Goal: Information Seeking & Learning: Learn about a topic

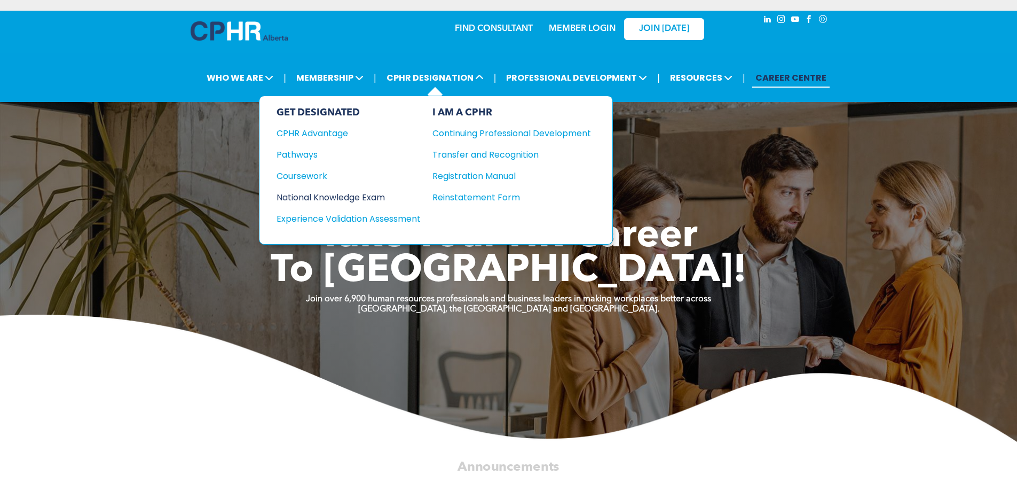
click at [372, 192] on div "National Knowledge Exam" at bounding box center [342, 197] width 130 height 13
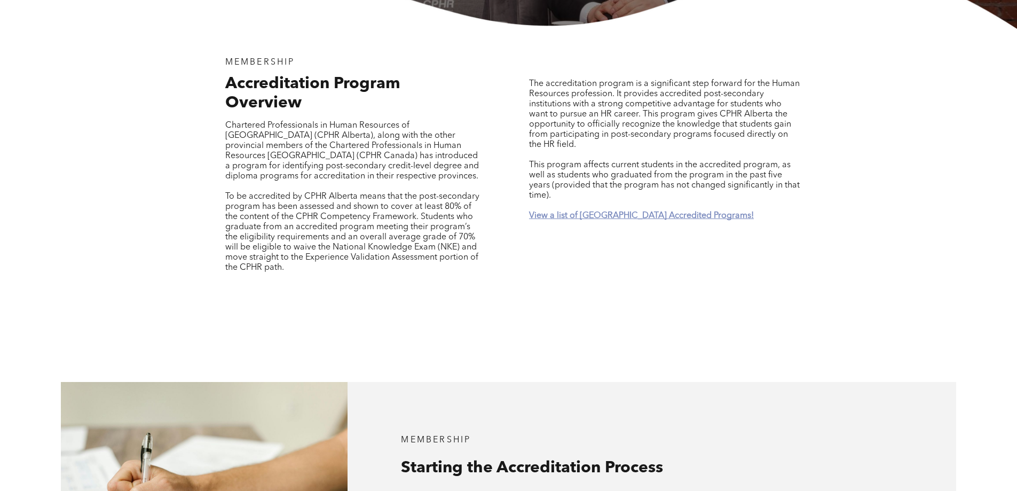
scroll to position [374, 0]
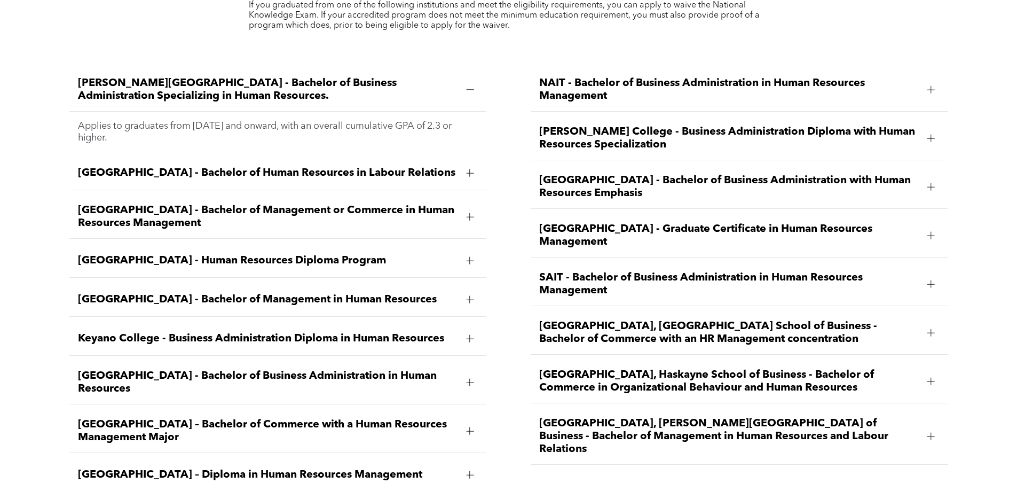
scroll to position [1682, 0]
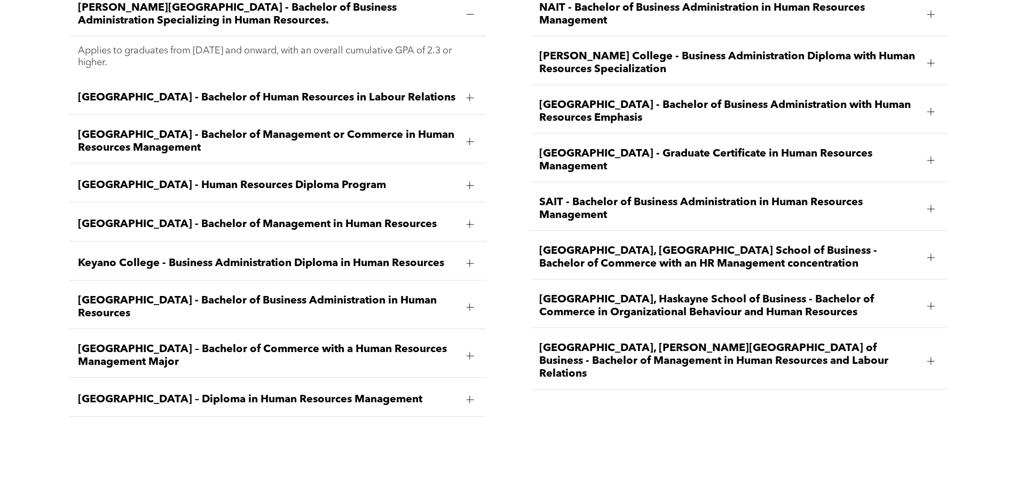
click at [672, 342] on span "[GEOGRAPHIC_DATA], [PERSON_NAME][GEOGRAPHIC_DATA] of Business - Bachelor of Man…" at bounding box center [729, 361] width 380 height 38
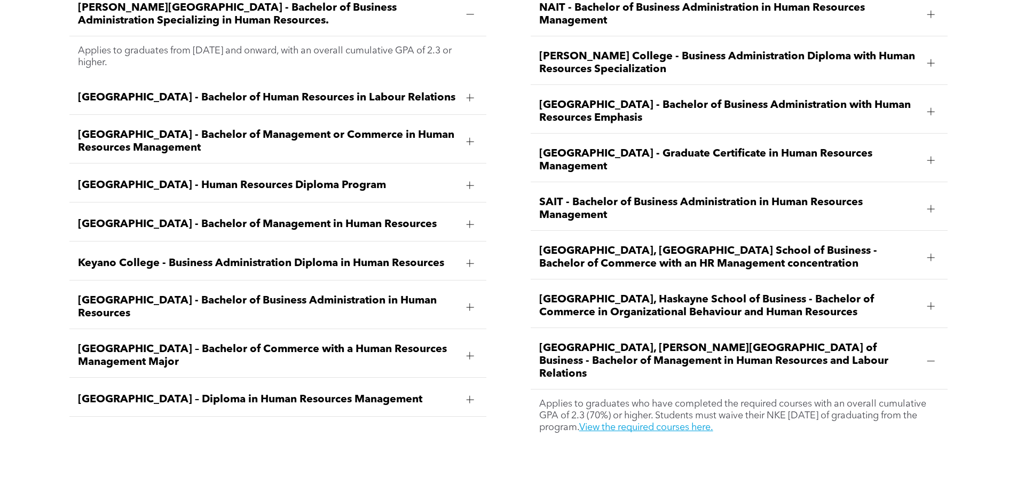
click at [672, 342] on span "[GEOGRAPHIC_DATA], [PERSON_NAME][GEOGRAPHIC_DATA] of Business - Bachelor of Man…" at bounding box center [729, 361] width 380 height 38
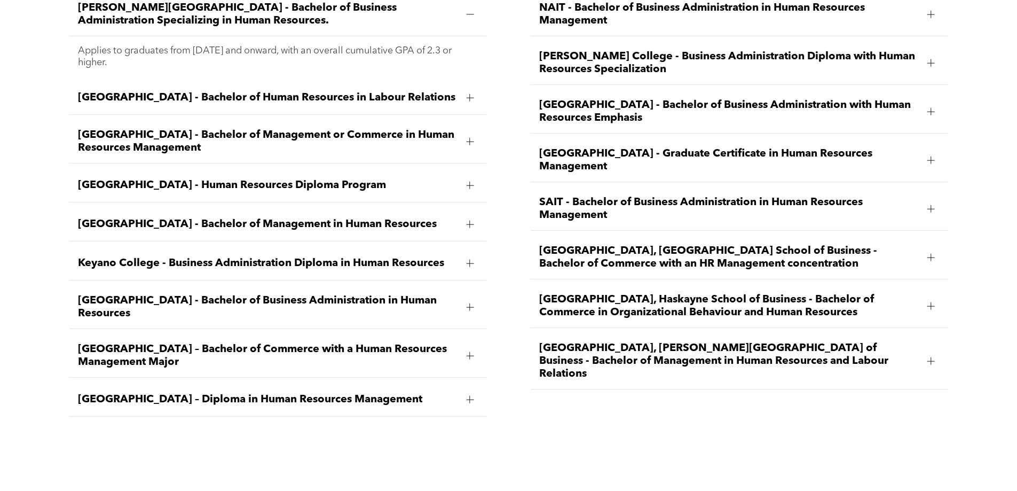
click at [691, 293] on span "[GEOGRAPHIC_DATA], Haskayne School of Business - Bachelor of Commerce in Organi…" at bounding box center [729, 306] width 380 height 26
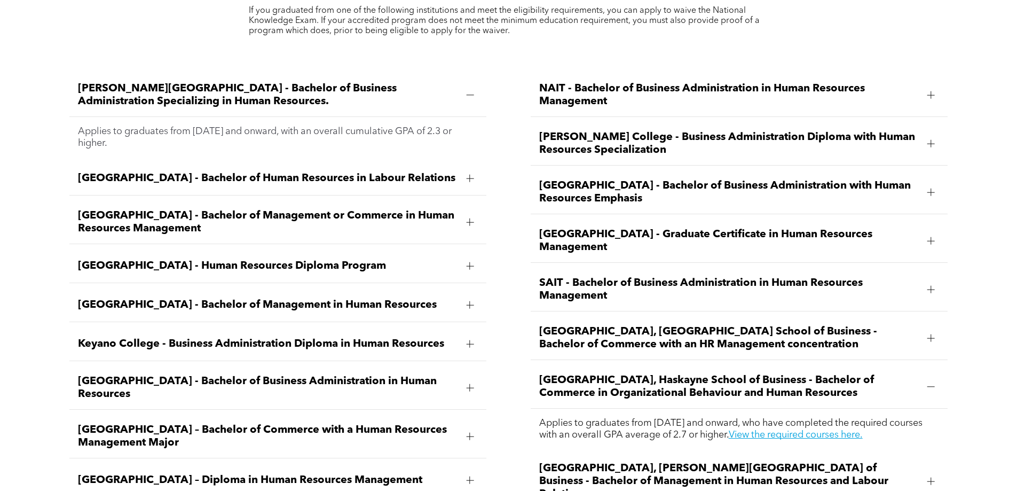
scroll to position [1575, 0]
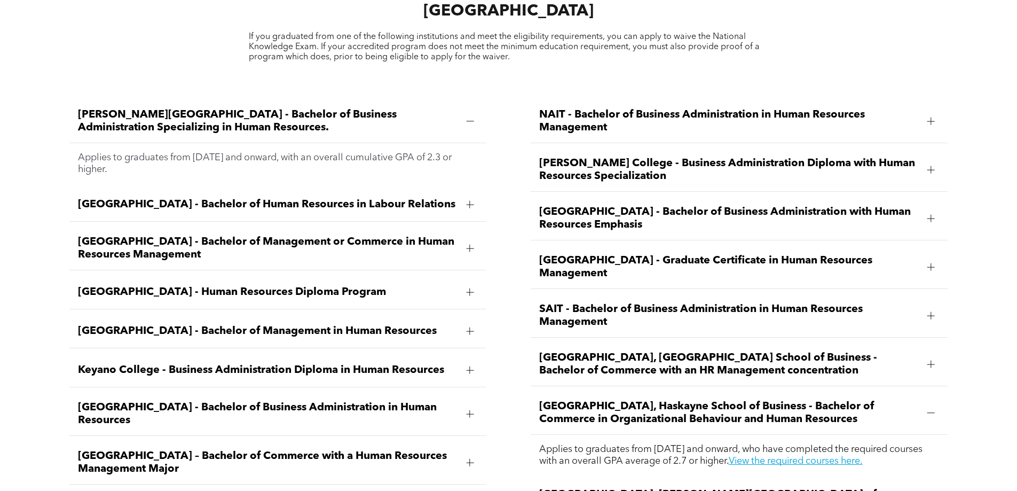
click at [378, 188] on div "[GEOGRAPHIC_DATA] - Bachelor of Human Resources in Labour Relations" at bounding box center [277, 205] width 417 height 34
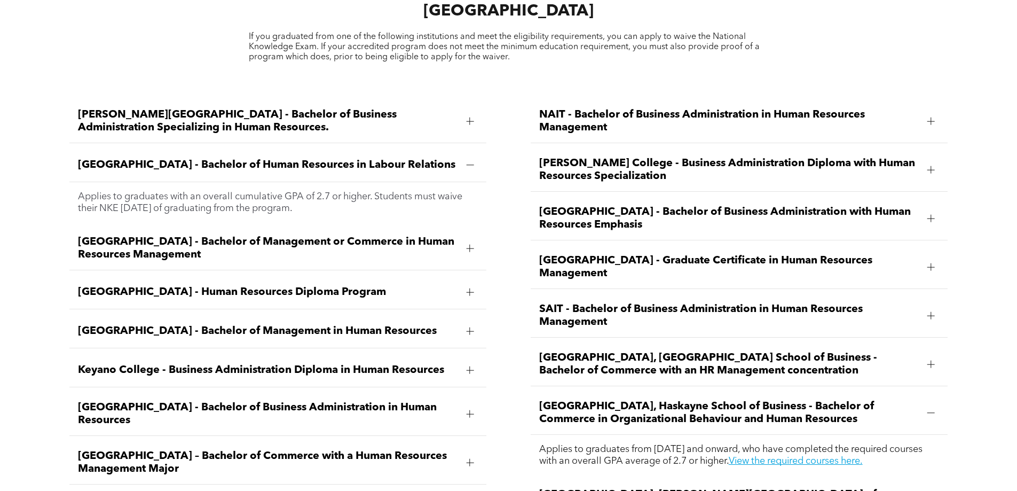
click at [395, 159] on span "[GEOGRAPHIC_DATA] - Bachelor of Human Resources in Labour Relations" at bounding box center [268, 165] width 380 height 13
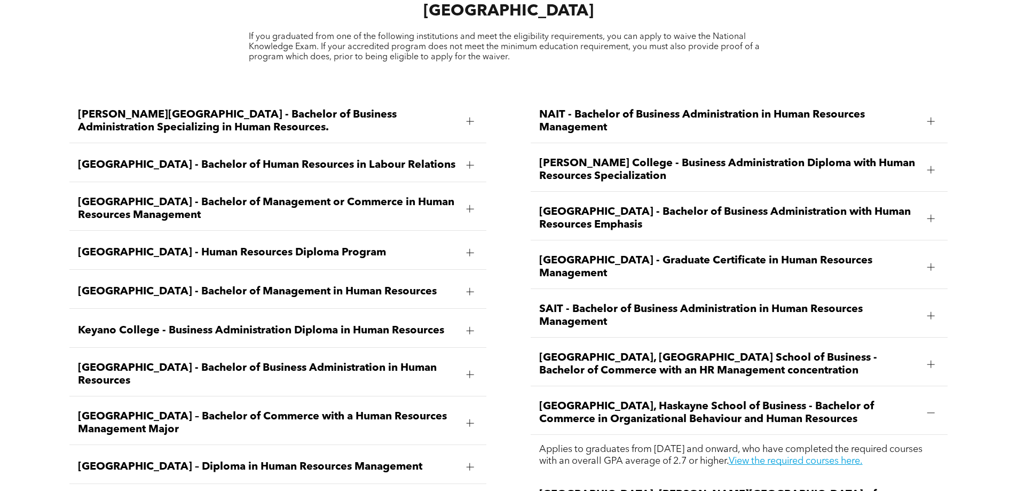
click at [409, 361] on span "[GEOGRAPHIC_DATA] - Bachelor of Business Administration in Human Resources" at bounding box center [268, 374] width 380 height 26
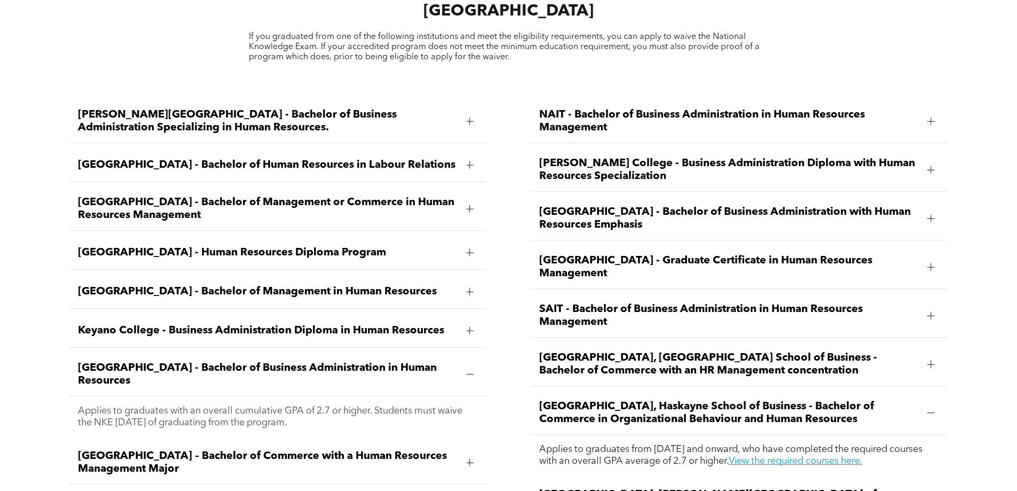
click at [409, 361] on span "[GEOGRAPHIC_DATA] - Bachelor of Business Administration in Human Resources" at bounding box center [268, 374] width 380 height 26
